Goal: Task Accomplishment & Management: Manage account settings

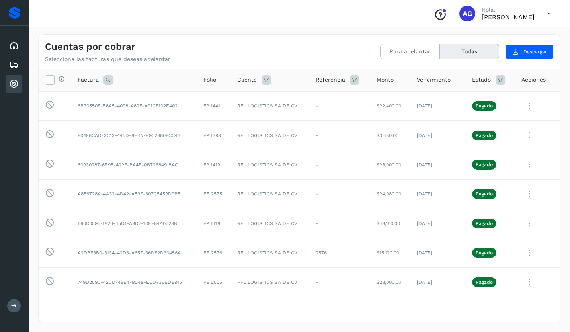
click at [66, 17] on div "Conoce nuestros beneficios AG Hola, ALBERTO GARCIA SANCHEZ" at bounding box center [299, 13] width 541 height 27
click at [402, 56] on button "Para adelantar" at bounding box center [410, 51] width 59 height 15
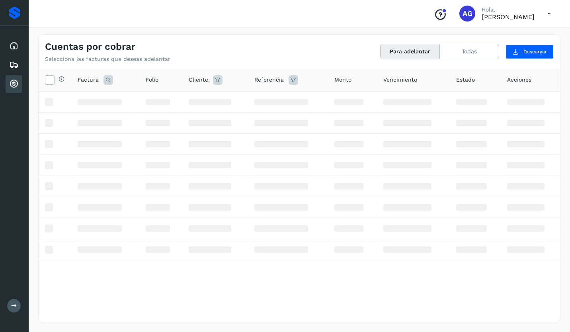
click at [402, 56] on button "Para adelantar" at bounding box center [410, 51] width 59 height 15
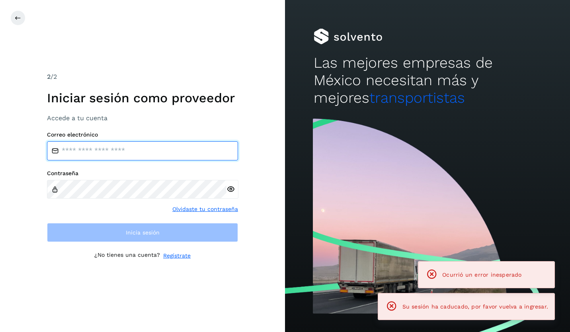
type input "**********"
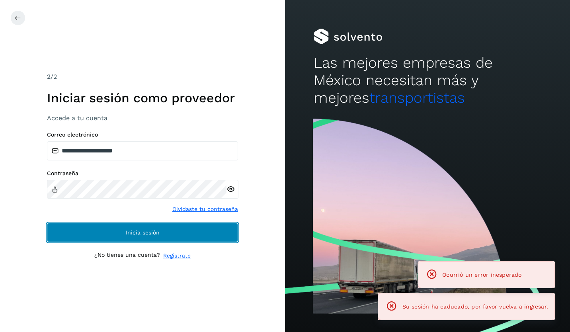
click at [131, 235] on span "Inicia sesión" at bounding box center [143, 233] width 34 height 6
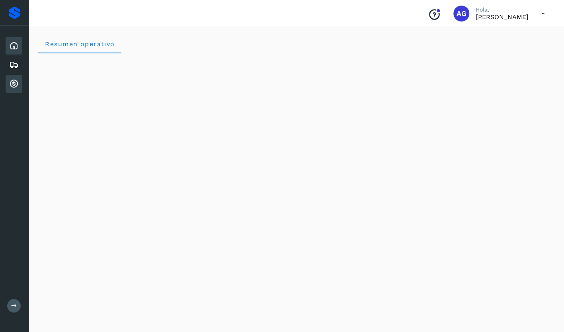
click at [16, 85] on icon at bounding box center [14, 84] width 10 height 10
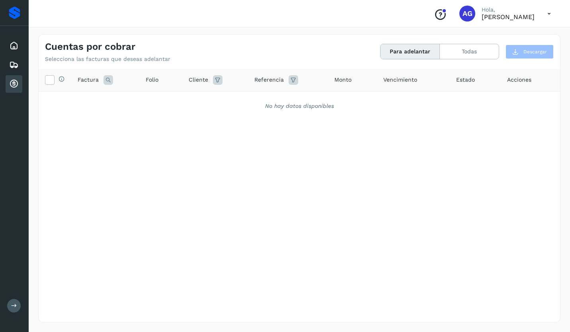
click at [59, 133] on div "Selecciona todas las facturas disponibles para adelanto Factura Folio Cliente R…" at bounding box center [300, 179] width 522 height 221
